Goal: Task Accomplishment & Management: Use online tool/utility

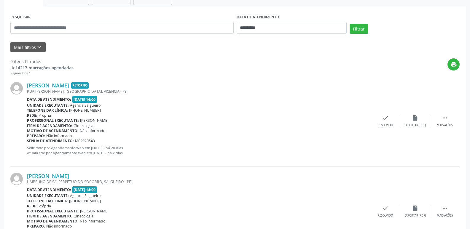
scroll to position [89, 0]
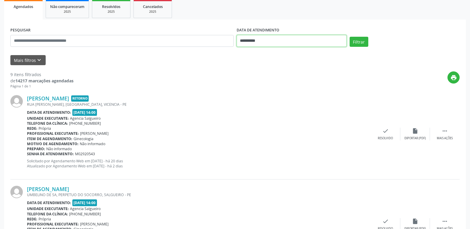
click at [311, 45] on input "**********" at bounding box center [292, 41] width 110 height 12
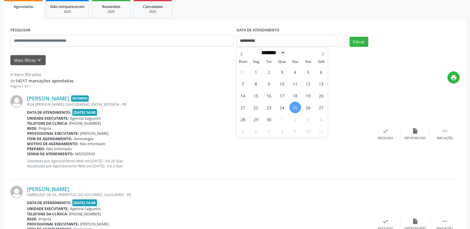
click at [358, 81] on div "print" at bounding box center [267, 80] width 386 height 18
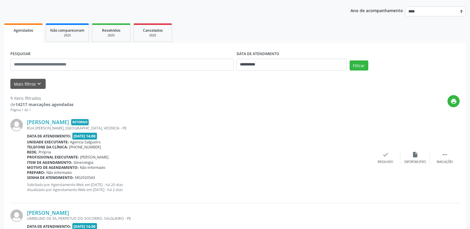
scroll to position [0, 0]
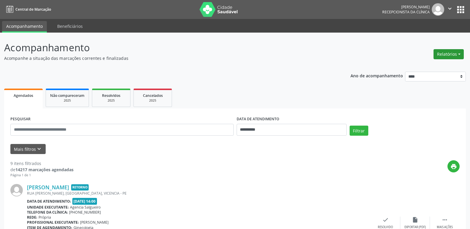
click at [438, 55] on button "Relatórios" at bounding box center [449, 54] width 30 height 10
click at [420, 68] on link "Agendamentos" at bounding box center [432, 67] width 64 height 8
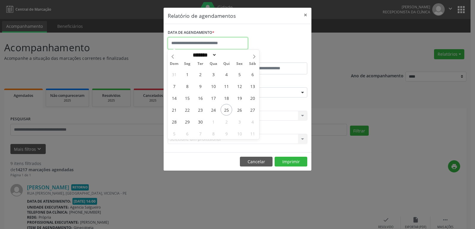
click at [206, 44] on input "text" at bounding box center [208, 43] width 80 height 12
click at [227, 110] on span "25" at bounding box center [226, 110] width 12 height 12
type input "**********"
click at [227, 110] on span "25" at bounding box center [226, 110] width 12 height 12
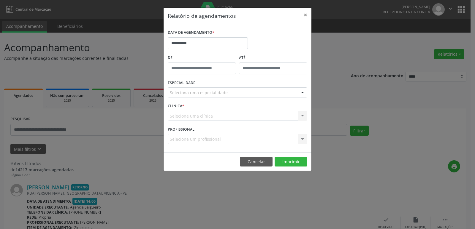
click at [247, 89] on div "Seleciona uma especialidade" at bounding box center [237, 93] width 139 height 10
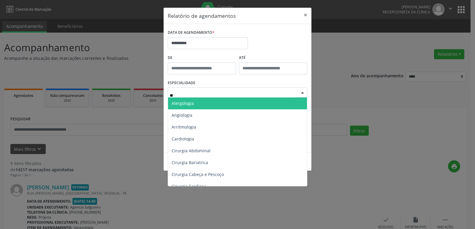
type input "***"
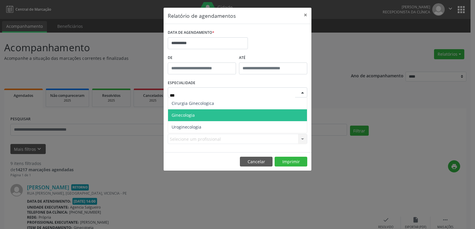
click at [210, 116] on span "Ginecologia" at bounding box center [237, 115] width 139 height 12
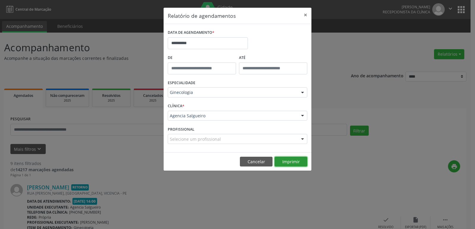
click at [284, 162] on button "Imprimir" at bounding box center [290, 162] width 33 height 10
click at [303, 15] on button "×" at bounding box center [305, 15] width 12 height 15
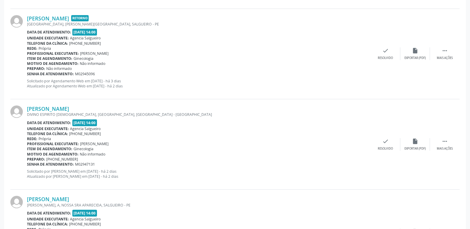
scroll to position [774, 0]
